Goal: Navigation & Orientation: Find specific page/section

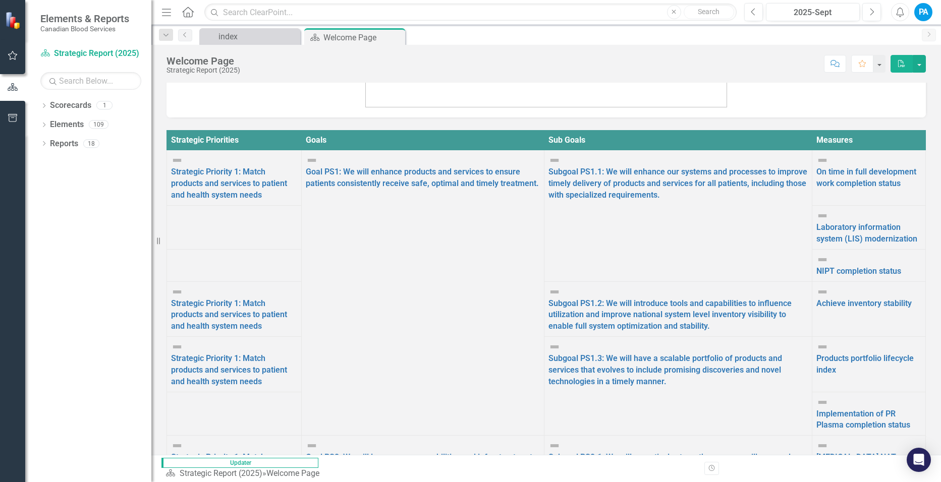
scroll to position [370, 0]
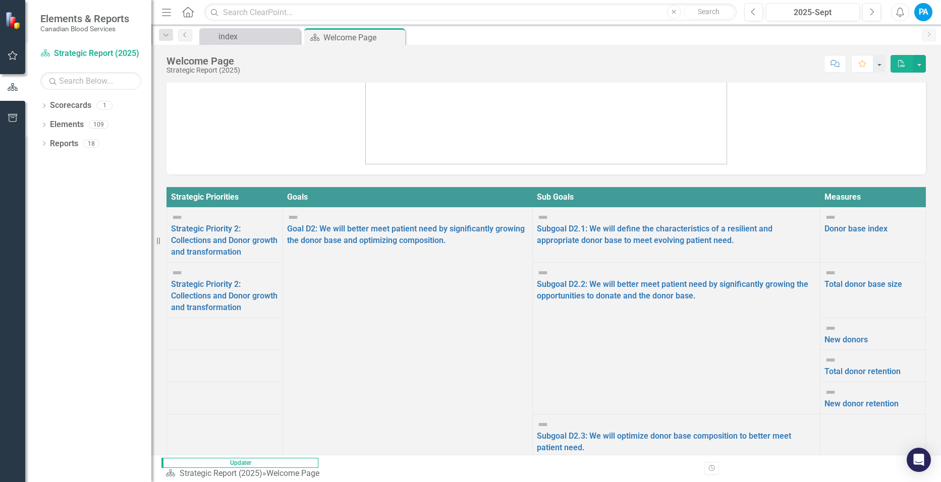
scroll to position [370, 0]
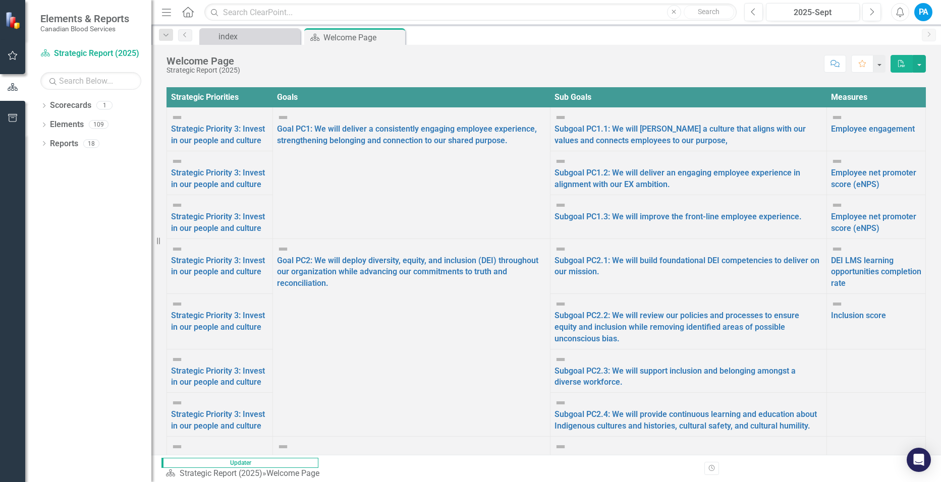
scroll to position [370, 0]
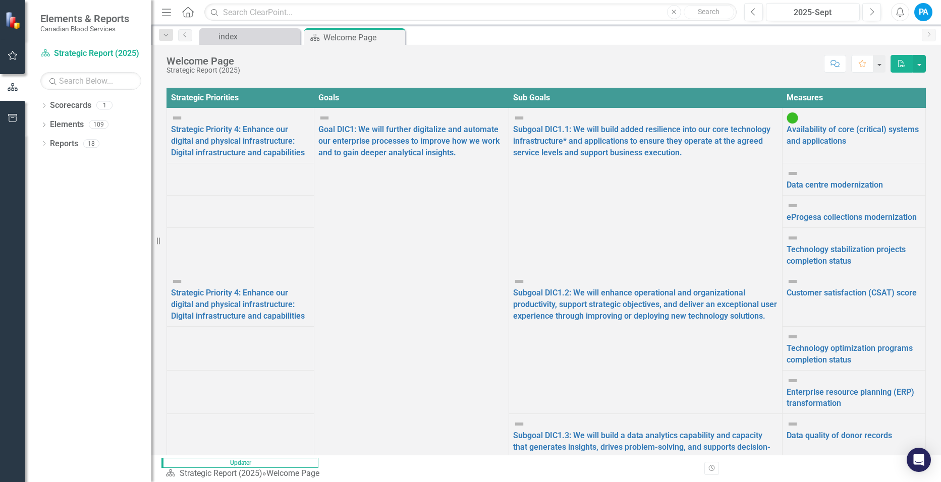
scroll to position [0, 0]
click at [256, 38] on div "index" at bounding box center [251, 36] width 67 height 13
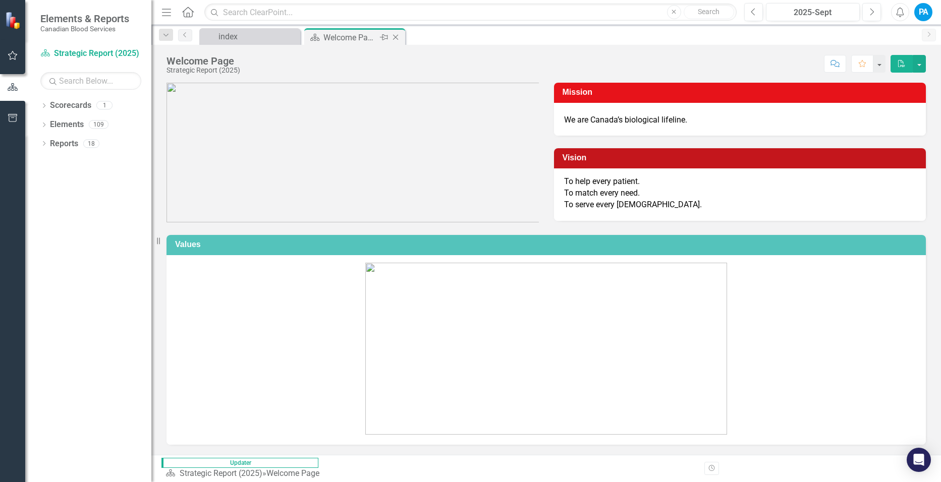
click at [350, 35] on div "Welcome Page" at bounding box center [350, 37] width 54 height 13
click at [246, 40] on div "index" at bounding box center [251, 36] width 67 height 13
click at [246, 37] on div "index" at bounding box center [251, 36] width 67 height 13
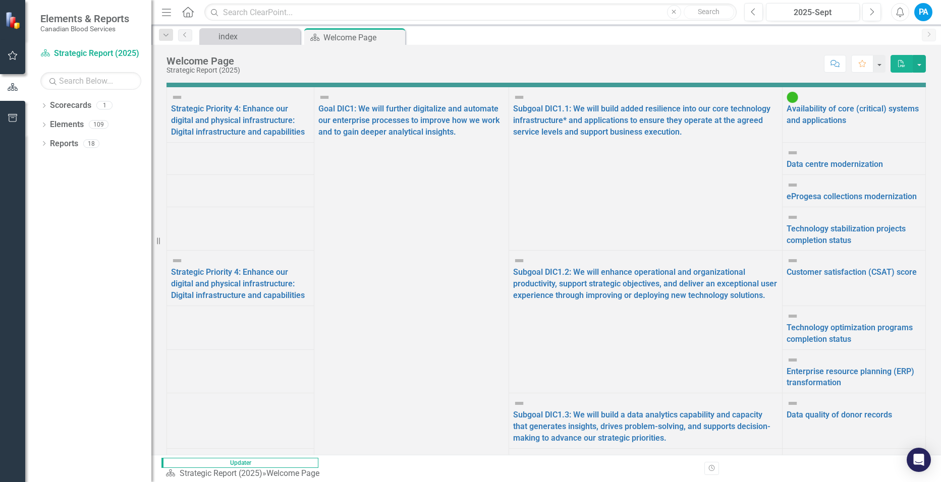
scroll to position [44, 0]
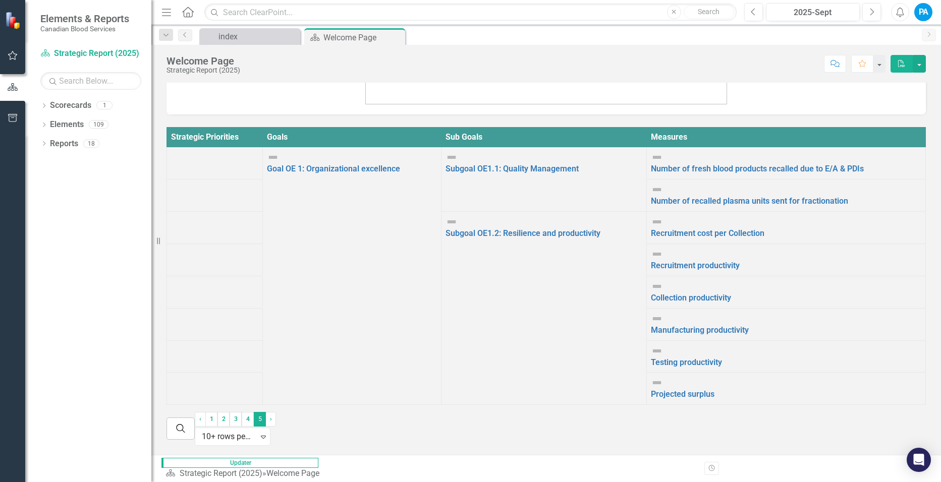
scroll to position [370, 0]
click at [254, 426] on link "4" at bounding box center [248, 419] width 12 height 14
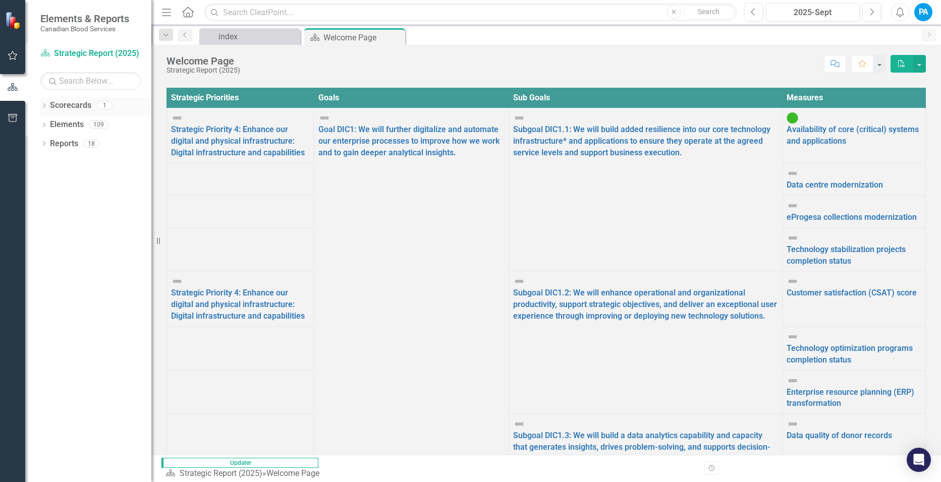
click at [44, 105] on icon "Dropdown" at bounding box center [43, 107] width 7 height 6
click at [43, 142] on icon "Dropdown" at bounding box center [43, 145] width 7 height 6
click at [37, 240] on icon "Dropdown" at bounding box center [33, 241] width 7 height 6
click at [31, 240] on div "Dropdown" at bounding box center [27, 238] width 9 height 7
click at [44, 257] on icon "Dropdown" at bounding box center [43, 259] width 7 height 6
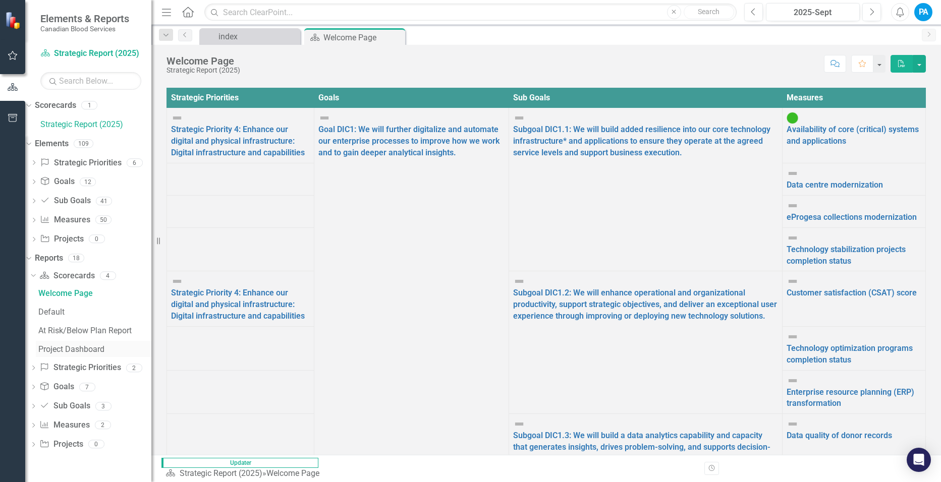
click at [102, 353] on div "Project Dashboard" at bounding box center [94, 349] width 113 height 9
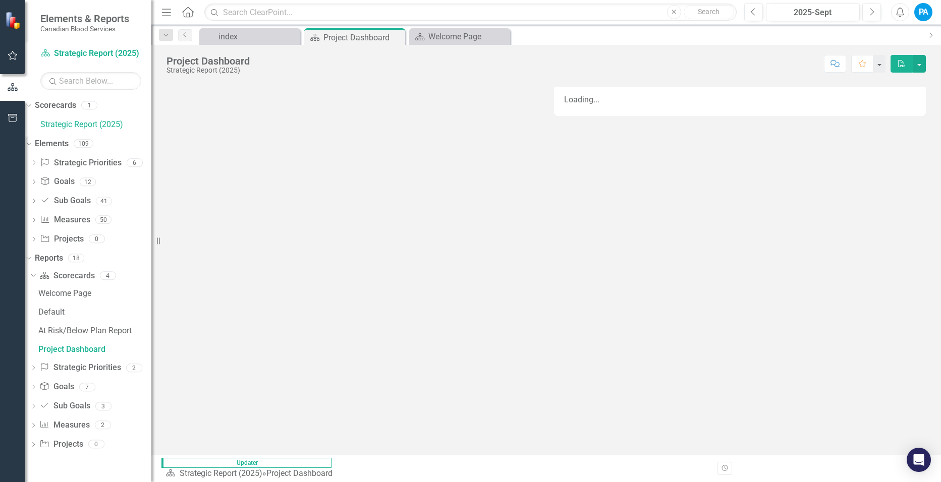
click at [187, 14] on icon "Home" at bounding box center [187, 12] width 13 height 11
